Goal: Navigation & Orientation: Find specific page/section

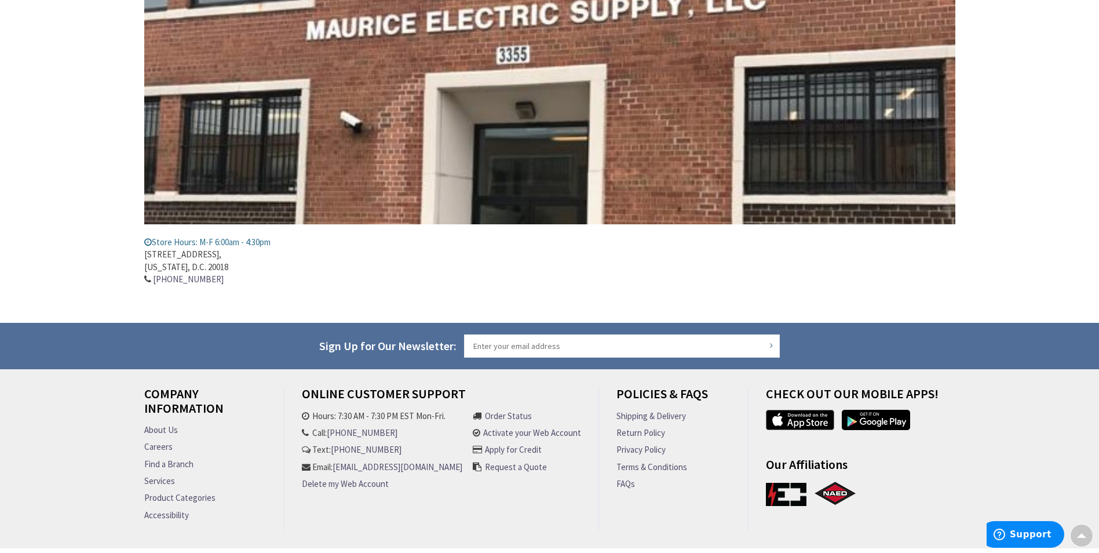
scroll to position [271, 0]
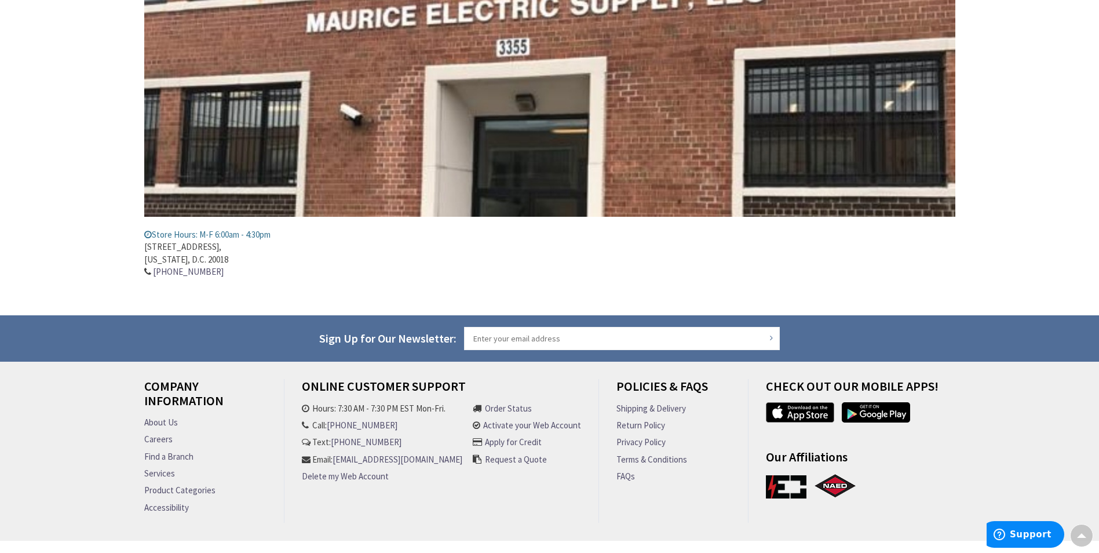
click at [166, 423] on link "About Us" at bounding box center [161, 422] width 34 height 12
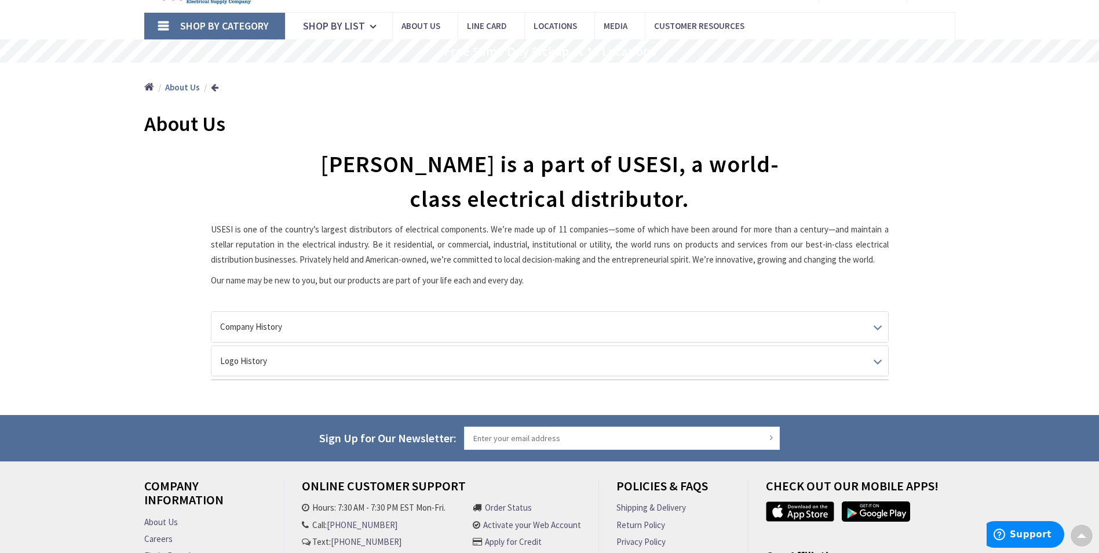
scroll to position [35, 0]
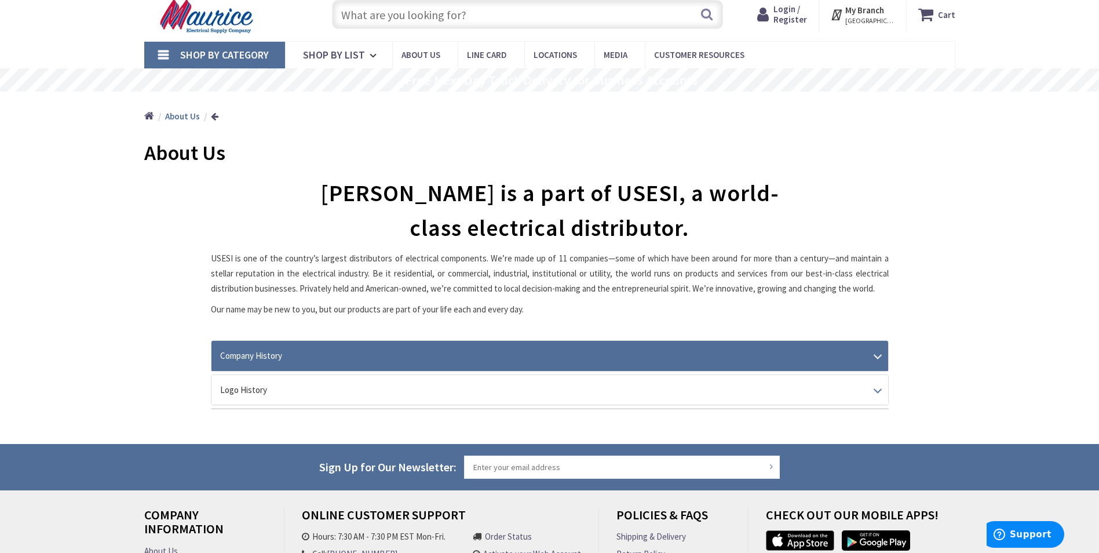
click at [874, 356] on link "Company History" at bounding box center [549, 356] width 676 height 30
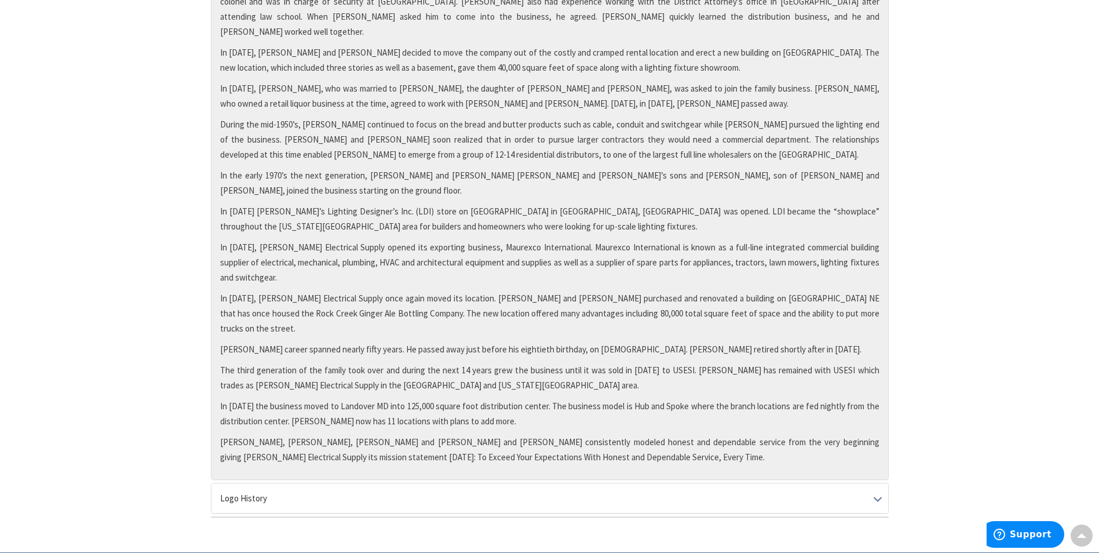
scroll to position [576, 0]
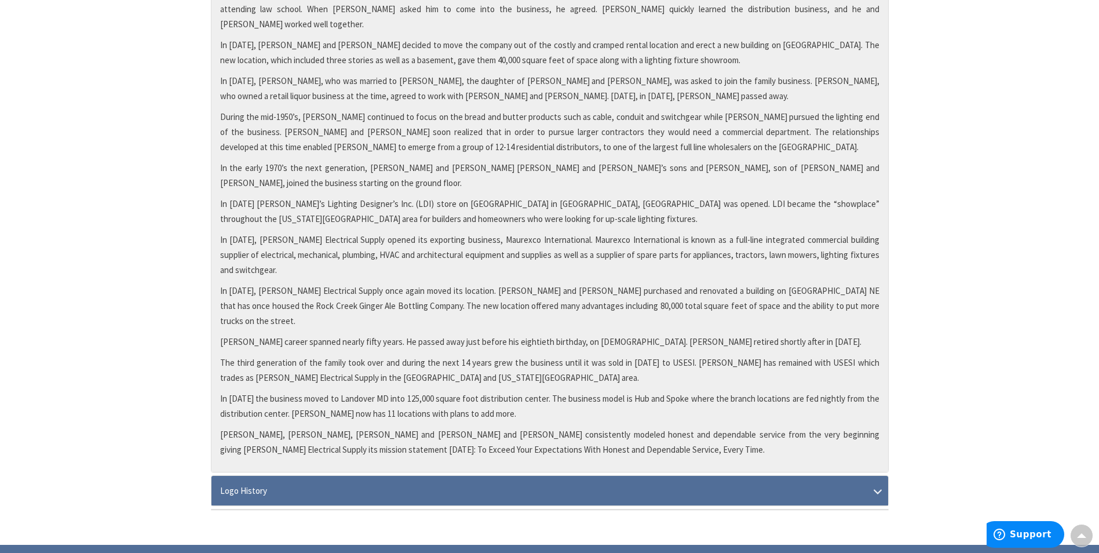
click at [877, 475] on link "Logo History" at bounding box center [549, 490] width 676 height 30
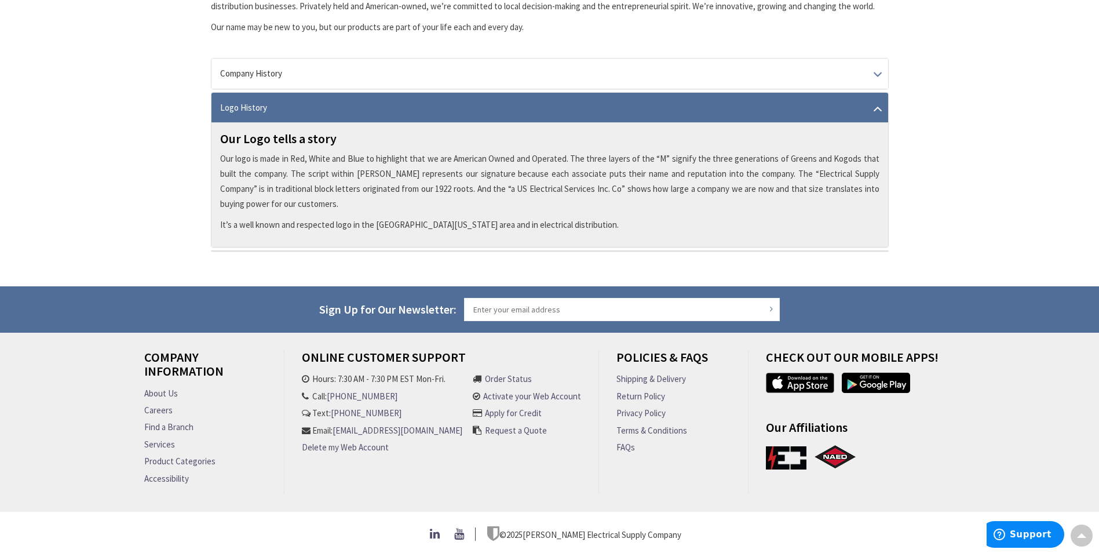
scroll to position [323, 0]
click at [167, 422] on link "Find a Branch" at bounding box center [168, 426] width 49 height 12
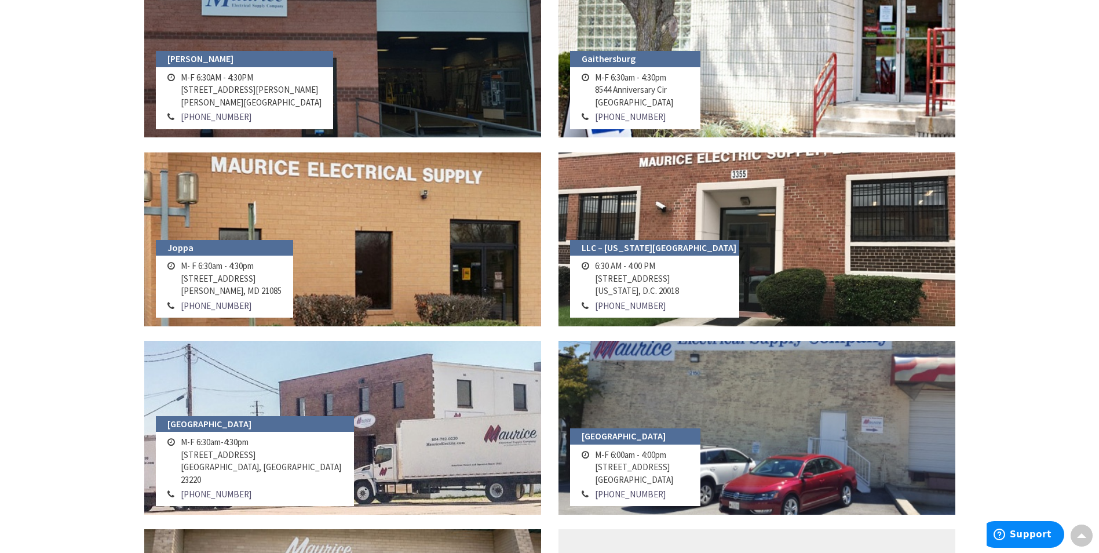
scroll to position [838, 0]
